Goal: Information Seeking & Learning: Learn about a topic

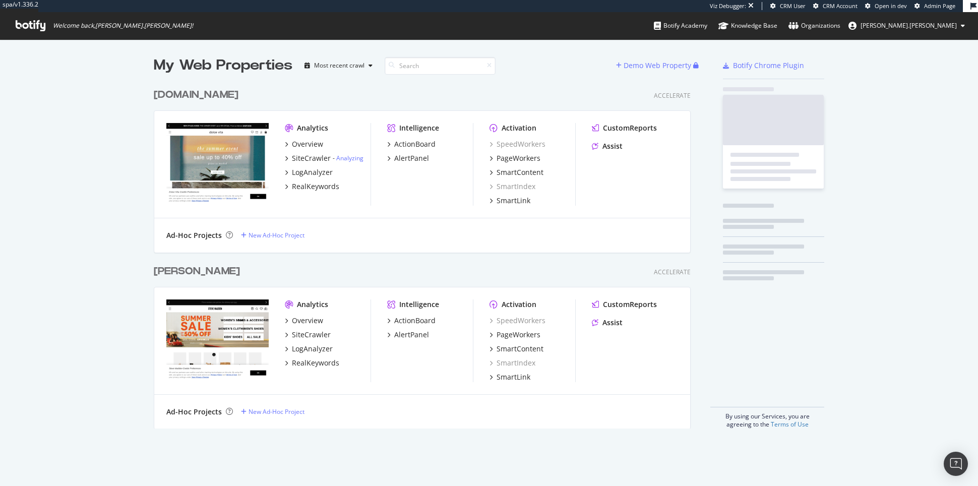
scroll to position [353, 544]
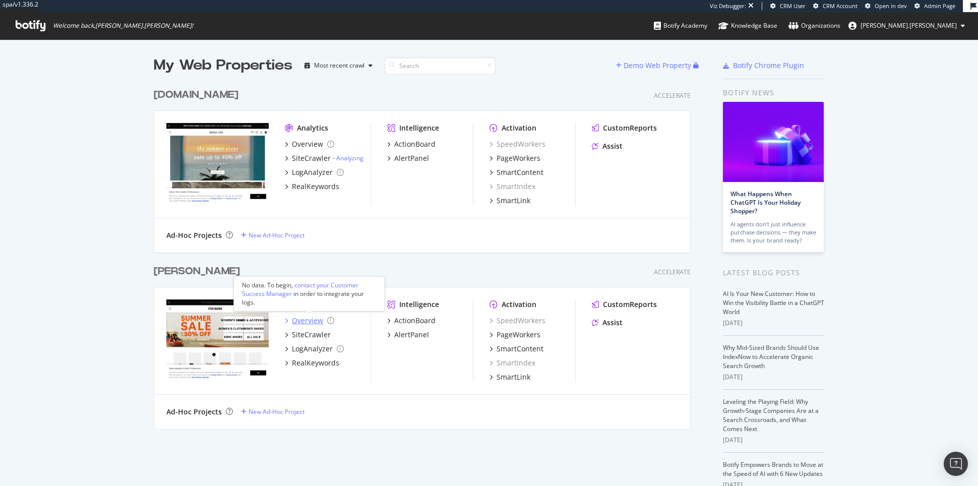
click at [313, 318] on div "Overview" at bounding box center [307, 321] width 31 height 10
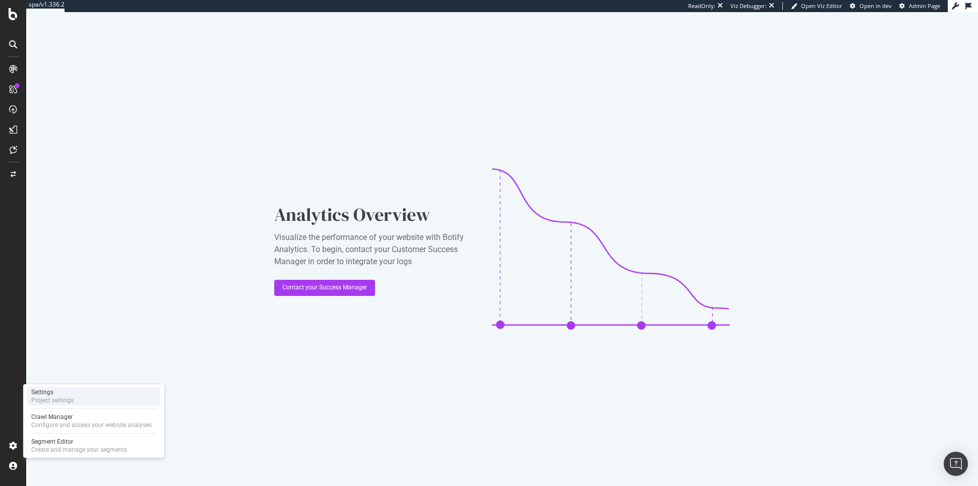
click at [68, 395] on div "Settings" at bounding box center [52, 392] width 42 height 8
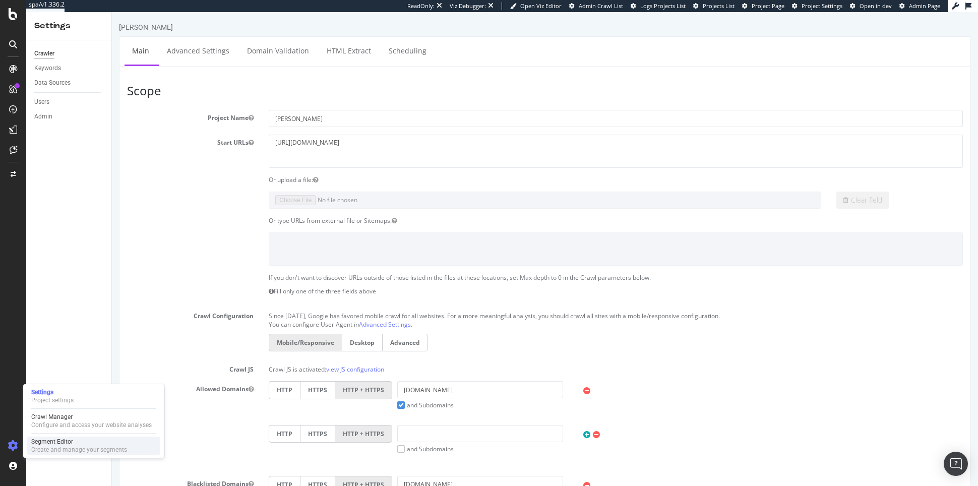
click at [40, 442] on div "Segment Editor" at bounding box center [79, 442] width 96 height 8
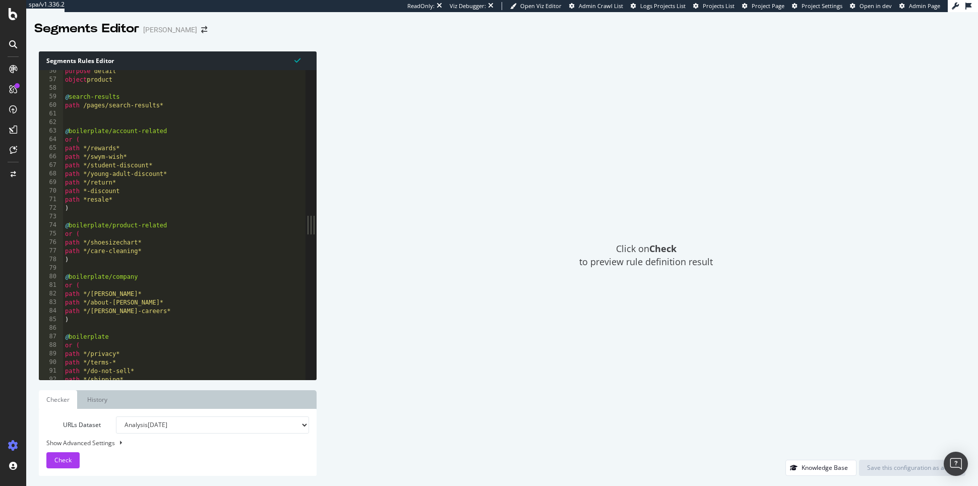
scroll to position [645, 0]
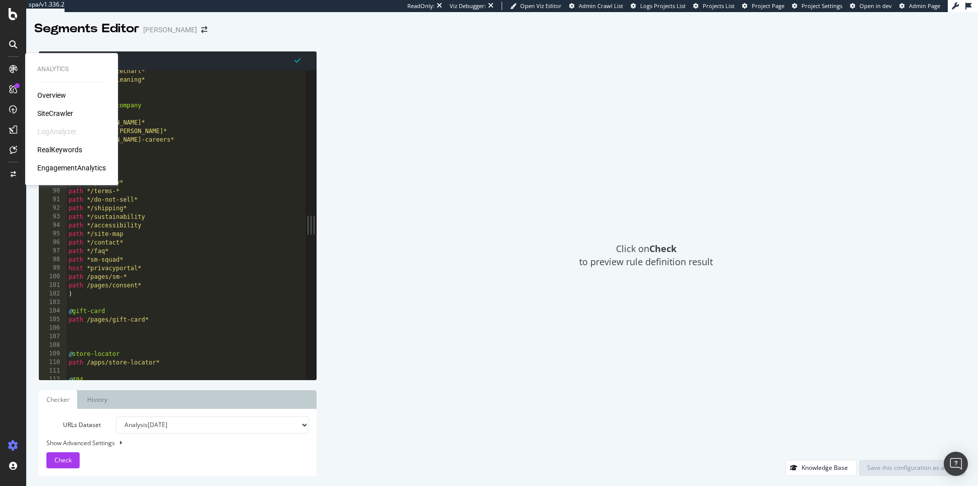
click at [48, 96] on div "Overview" at bounding box center [51, 95] width 29 height 10
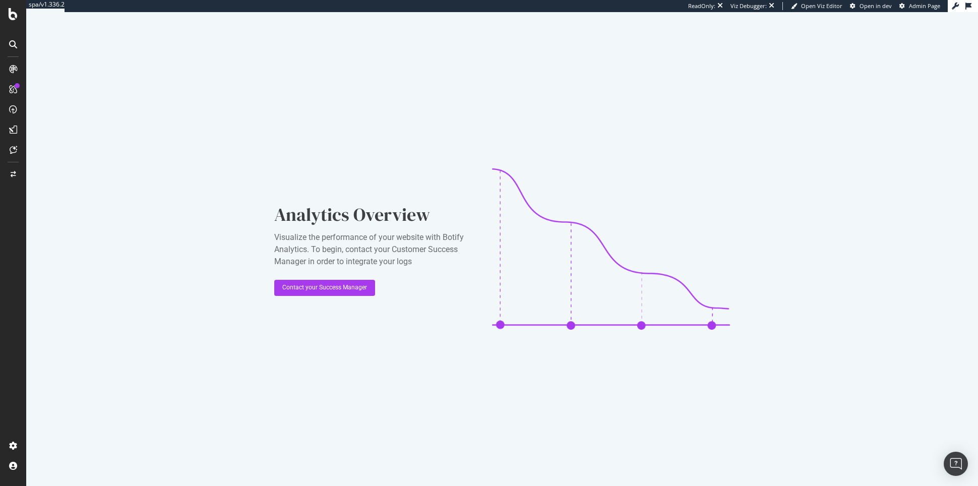
click at [18, 13] on div at bounding box center [13, 14] width 24 height 12
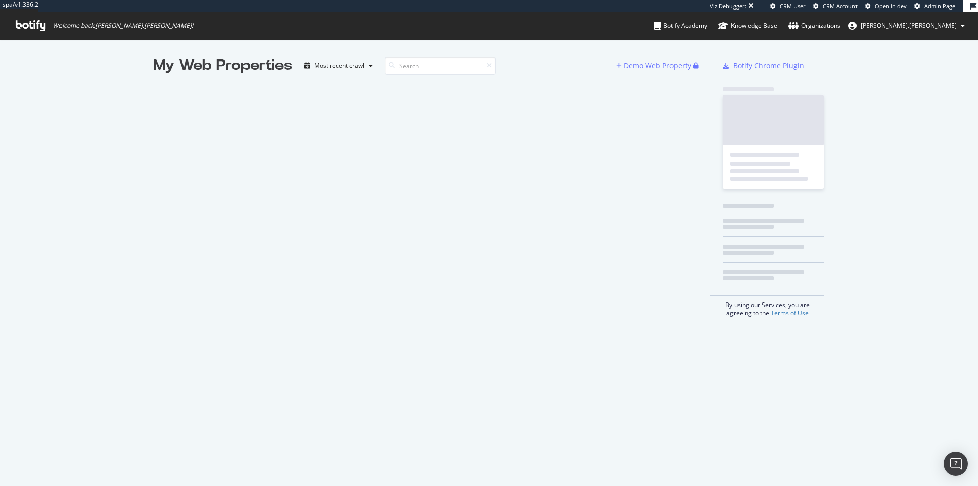
scroll to position [486, 978]
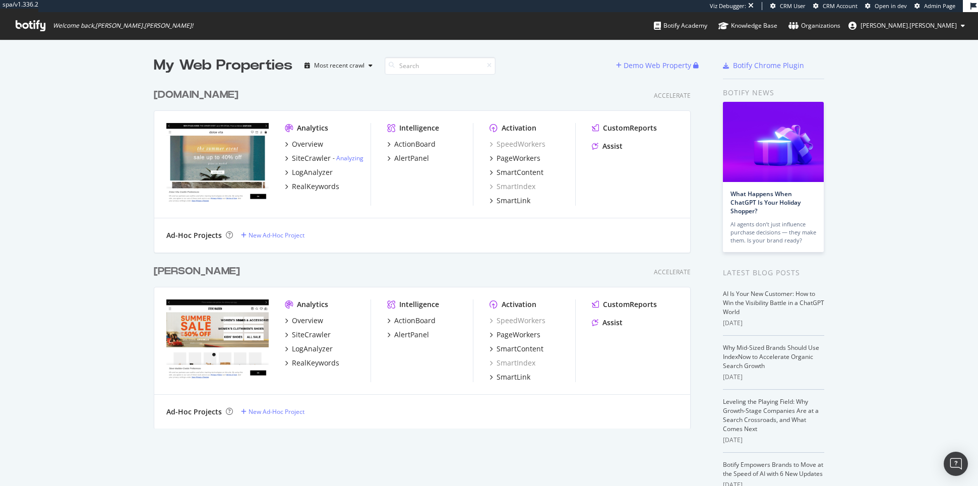
scroll to position [353, 544]
click at [315, 142] on div "Overview" at bounding box center [307, 144] width 31 height 10
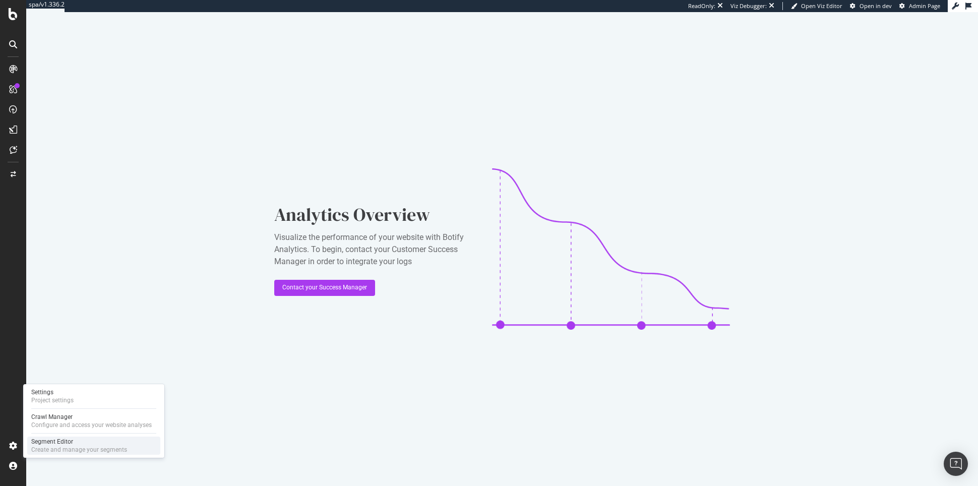
click at [42, 447] on div "Create and manage your segments" at bounding box center [79, 450] width 96 height 8
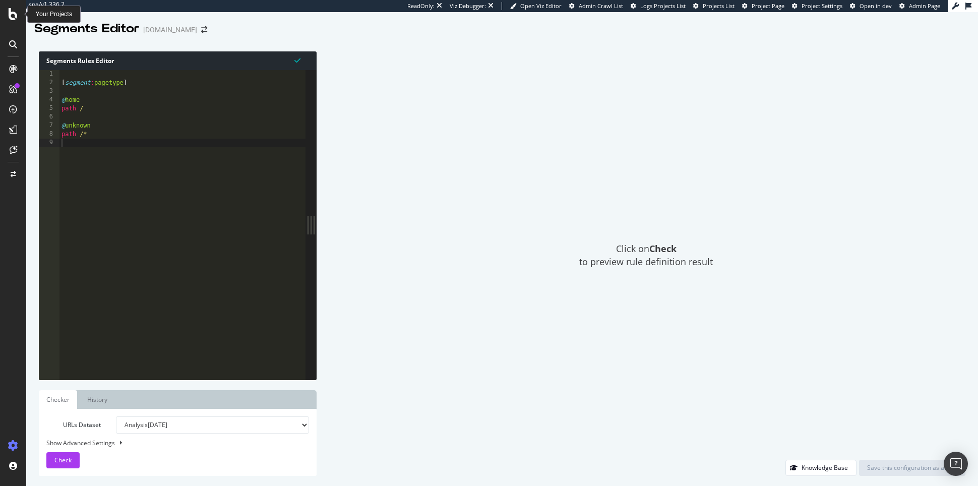
click at [14, 14] on icon at bounding box center [13, 14] width 9 height 12
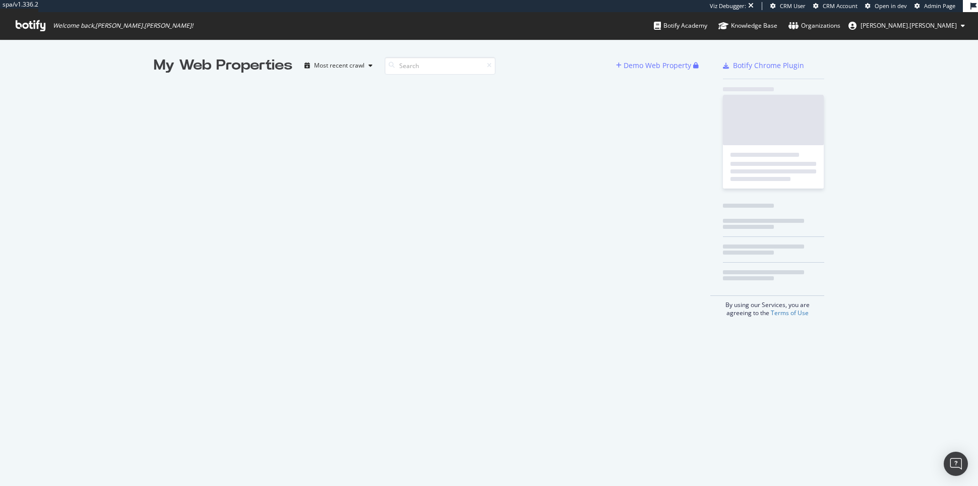
scroll to position [486, 978]
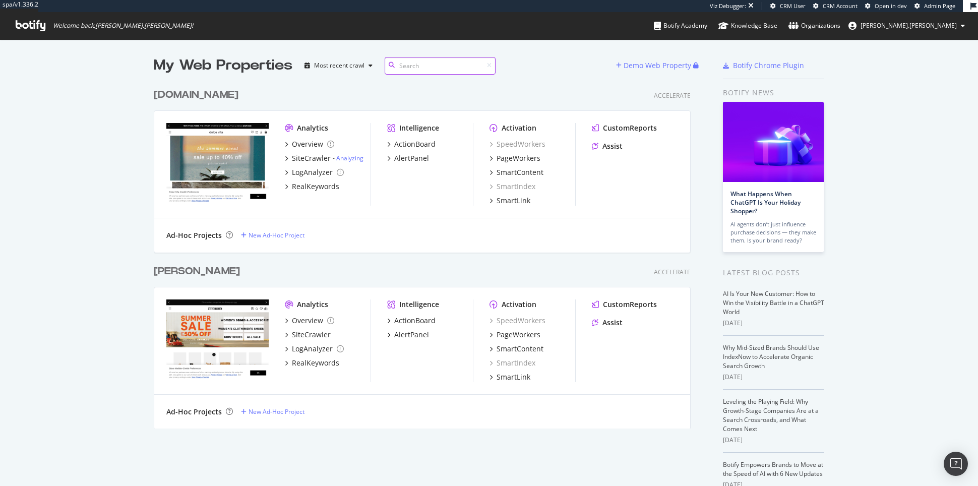
scroll to position [353, 544]
click at [323, 335] on div "SiteCrawler" at bounding box center [311, 335] width 39 height 10
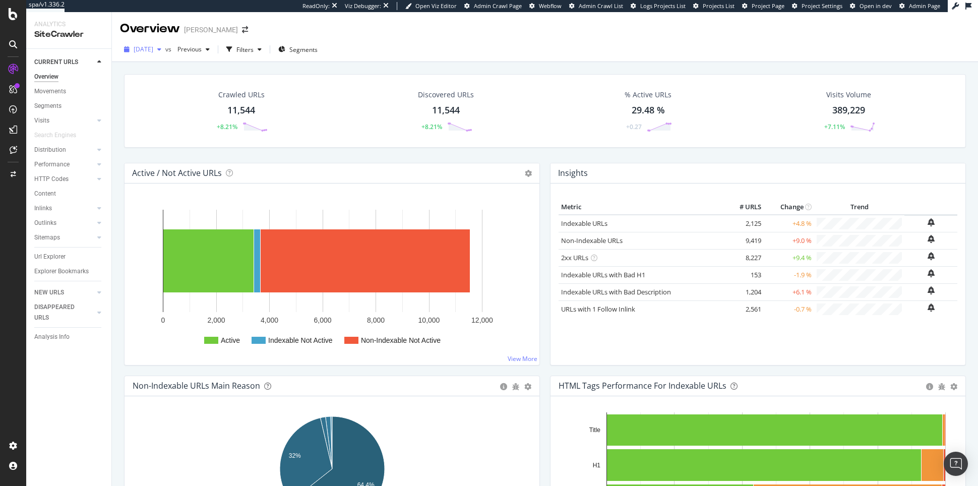
click at [165, 50] on div "button" at bounding box center [159, 49] width 12 height 6
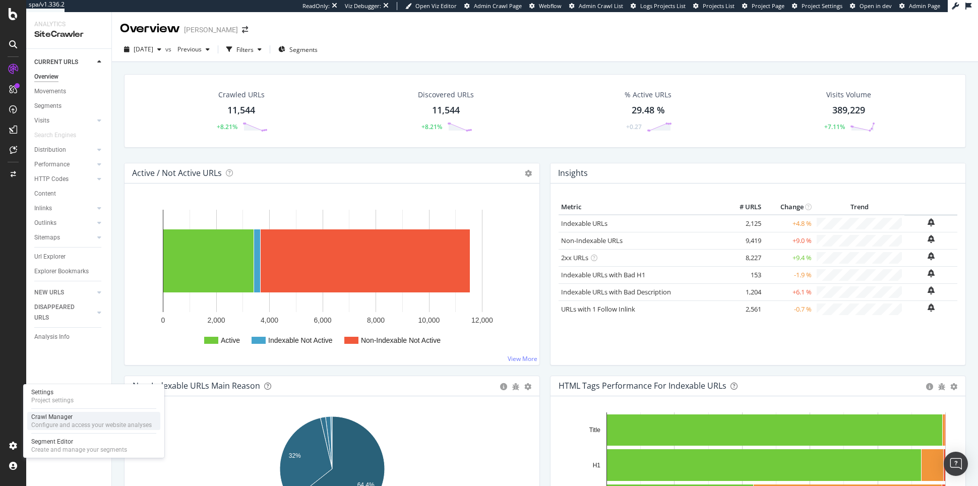
click at [54, 421] on div "Configure and access your website analyses" at bounding box center [91, 425] width 120 height 8
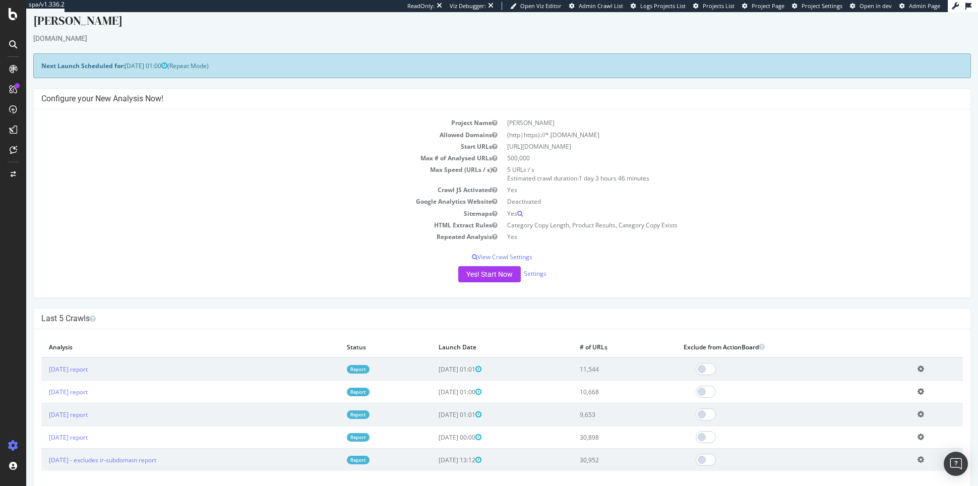
scroll to position [10, 0]
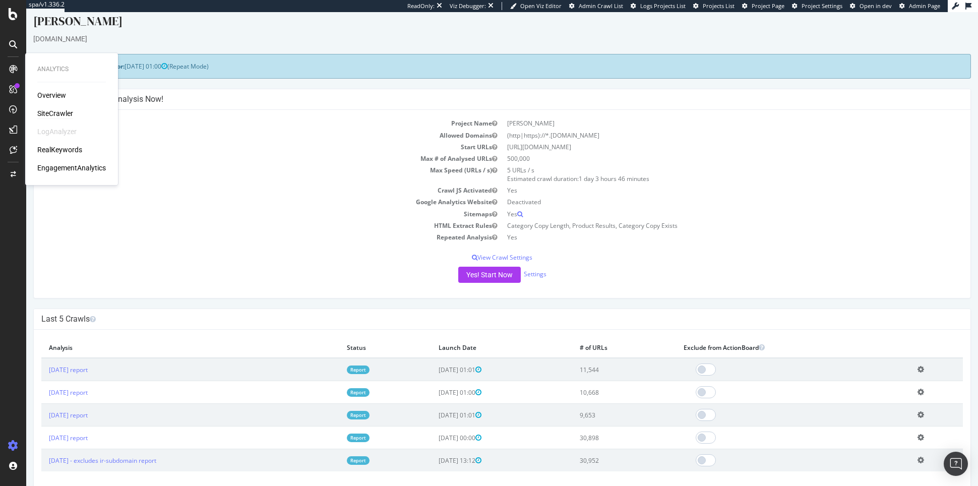
click at [50, 113] on div "SiteCrawler" at bounding box center [55, 113] width 36 height 10
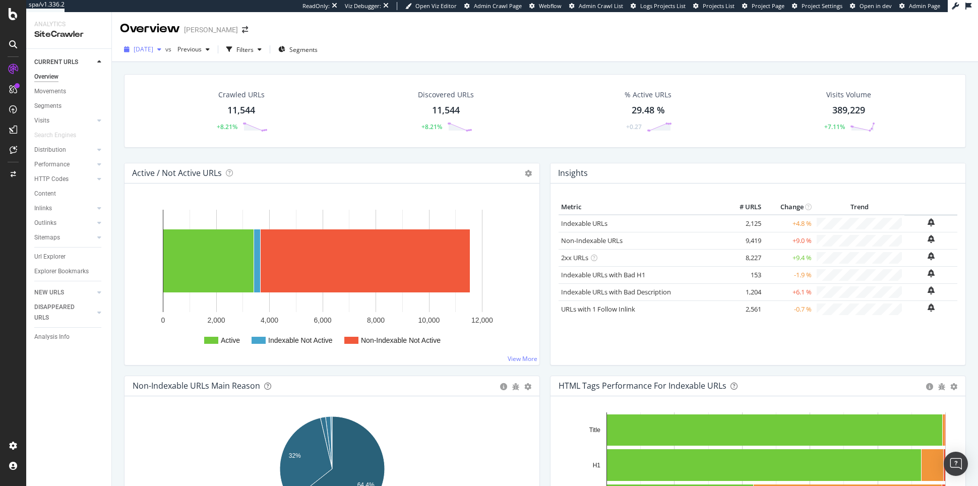
click at [153, 53] on span "[DATE]" at bounding box center [144, 49] width 20 height 9
click at [408, 85] on div "Discovered URLs 11,544 +8.21%" at bounding box center [446, 111] width 76 height 52
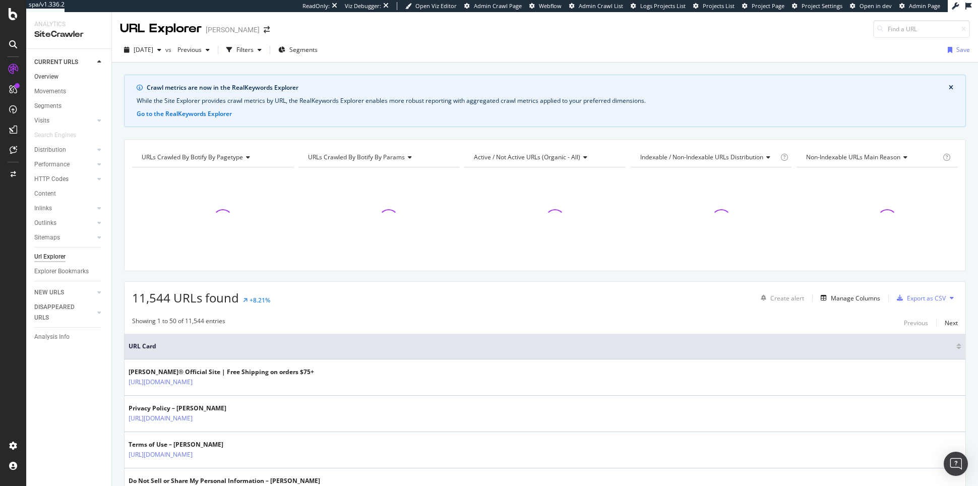
click at [58, 74] on link "Overview" at bounding box center [69, 77] width 70 height 11
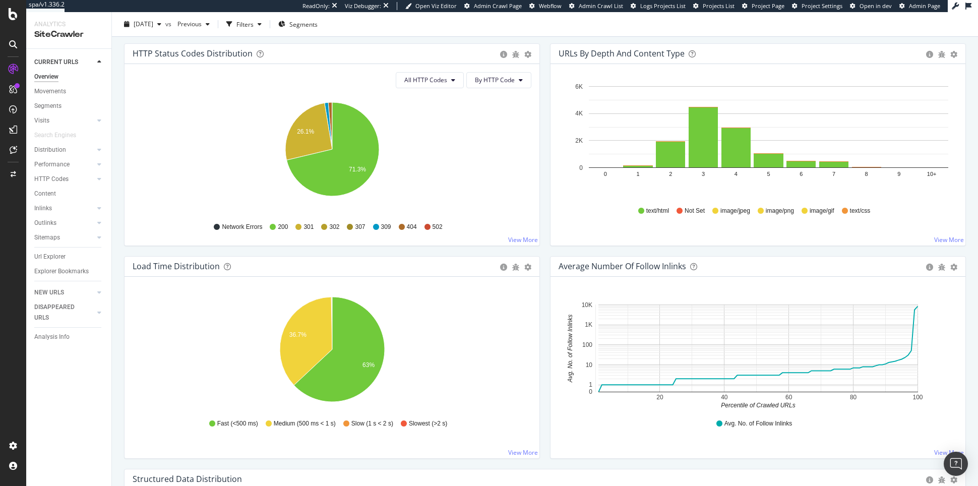
scroll to position [571, 0]
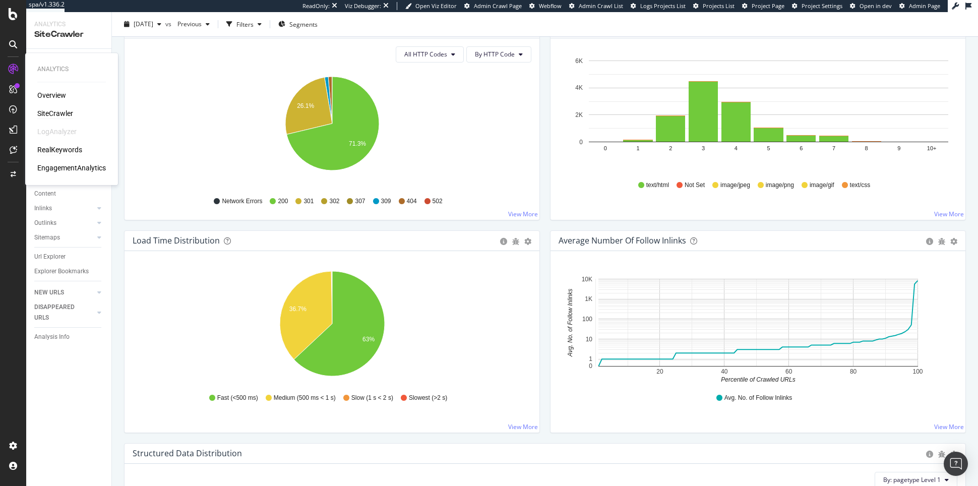
click at [68, 148] on div "RealKeywords" at bounding box center [59, 150] width 45 height 10
